Goal: Transaction & Acquisition: Purchase product/service

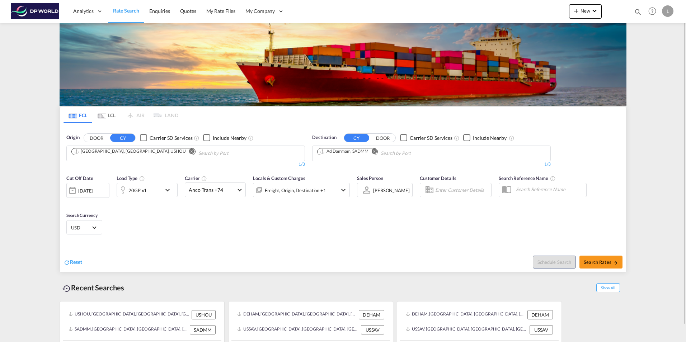
click at [189, 152] on md-icon "Remove" at bounding box center [191, 151] width 5 height 5
click at [117, 153] on body "Analytics Dashboard Rate Search Enquiries Quotes My Rate Files My Company" at bounding box center [343, 171] width 686 height 342
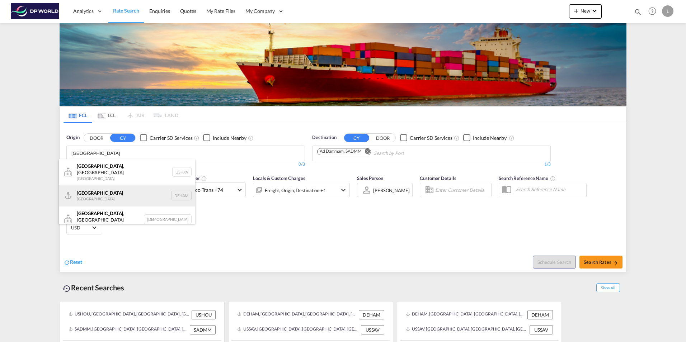
type input "[GEOGRAPHIC_DATA]"
click at [97, 192] on div "[GEOGRAPHIC_DATA] [GEOGRAPHIC_DATA] DEHAM" at bounding box center [127, 196] width 136 height 22
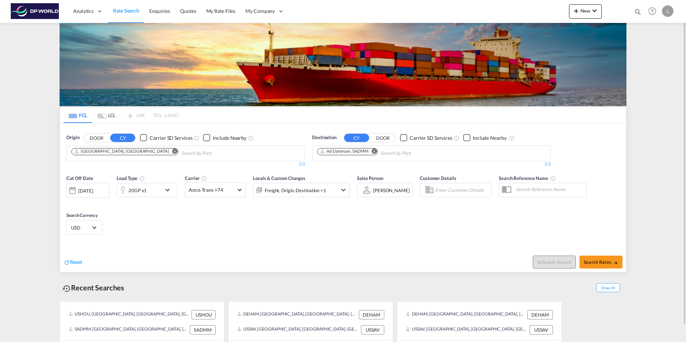
click at [375, 151] on md-icon "Remove" at bounding box center [374, 151] width 5 height 5
click at [353, 155] on body "Analytics Dashboard Rate Search Enquiries Quotes My Rate Files My Company" at bounding box center [343, 171] width 686 height 342
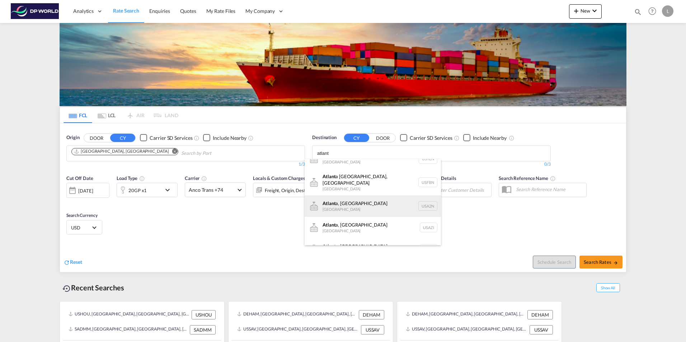
scroll to position [22, 0]
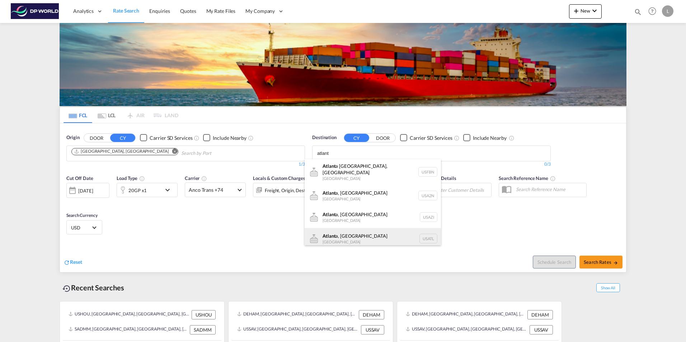
type input "atlant"
click at [345, 239] on div "Atlant a, [GEOGRAPHIC_DATA] [GEOGRAPHIC_DATA] [GEOGRAPHIC_DATA]" at bounding box center [373, 239] width 136 height 22
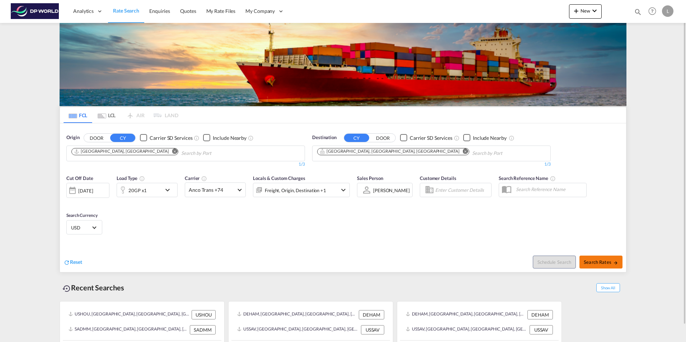
click at [600, 264] on span "Search Rates" at bounding box center [601, 262] width 34 height 6
type input "DEHAM to USATL / [DATE]"
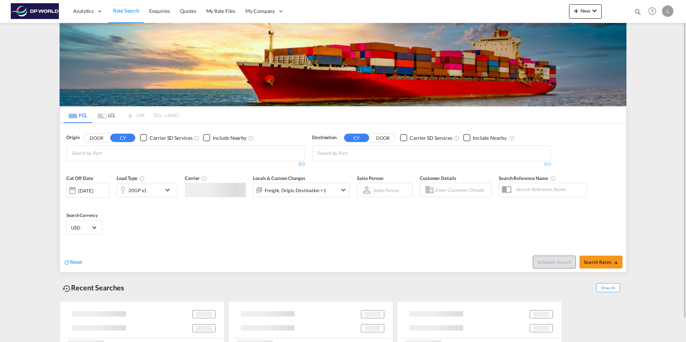
click at [88, 154] on input "Chips input." at bounding box center [105, 153] width 68 height 11
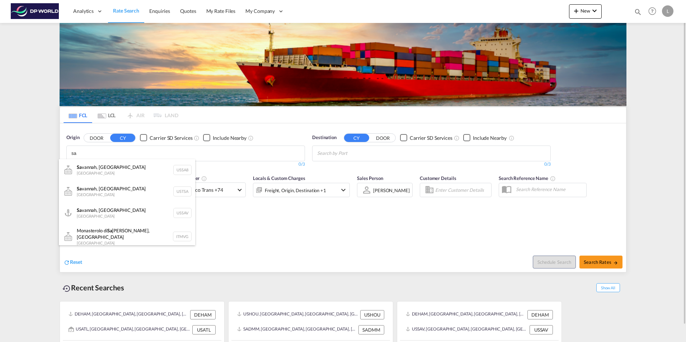
type input "s"
type input "hamb"
click at [89, 213] on div "Hamb urg Germany DEHAM" at bounding box center [127, 213] width 136 height 22
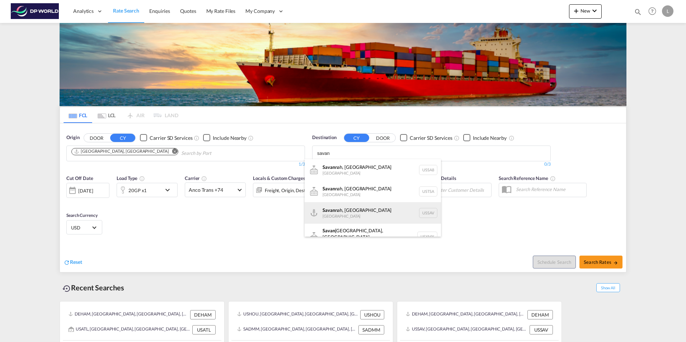
type input "savan"
click at [353, 214] on div "Savan nah, GA United States USSAV" at bounding box center [373, 213] width 136 height 22
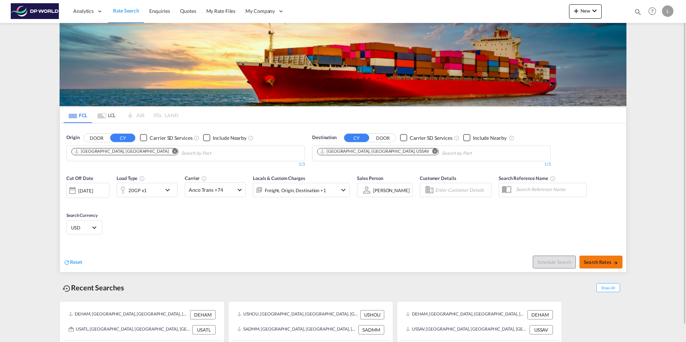
click at [599, 261] on span "Search Rates" at bounding box center [601, 262] width 34 height 6
type input "DEHAM to USSAV / 19 Sep 2025"
